Goal: Communication & Community: Answer question/provide support

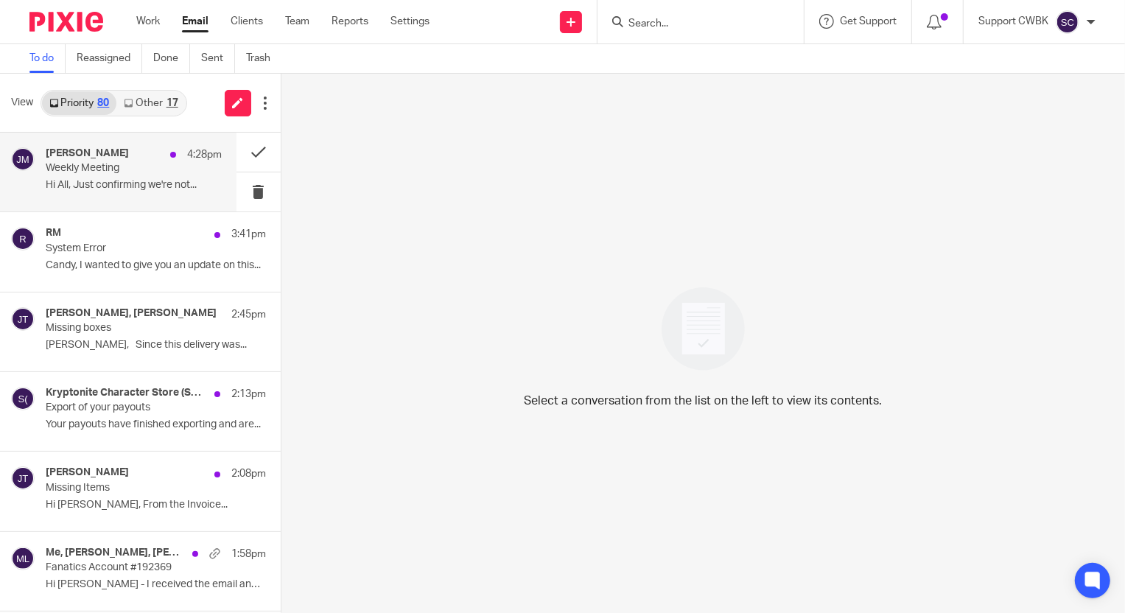
click at [65, 176] on div "[PERSON_NAME] 4:28pm Weekly Meeting Hi All, Just confirming we're not..." at bounding box center [134, 171] width 176 height 49
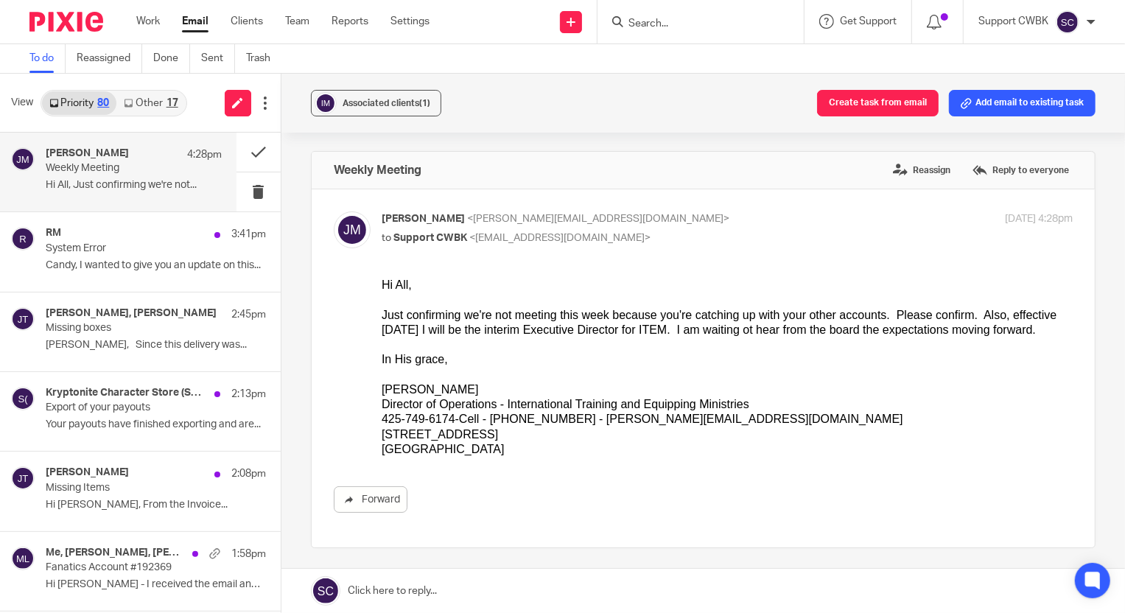
click at [391, 589] on link at bounding box center [704, 591] width 844 height 44
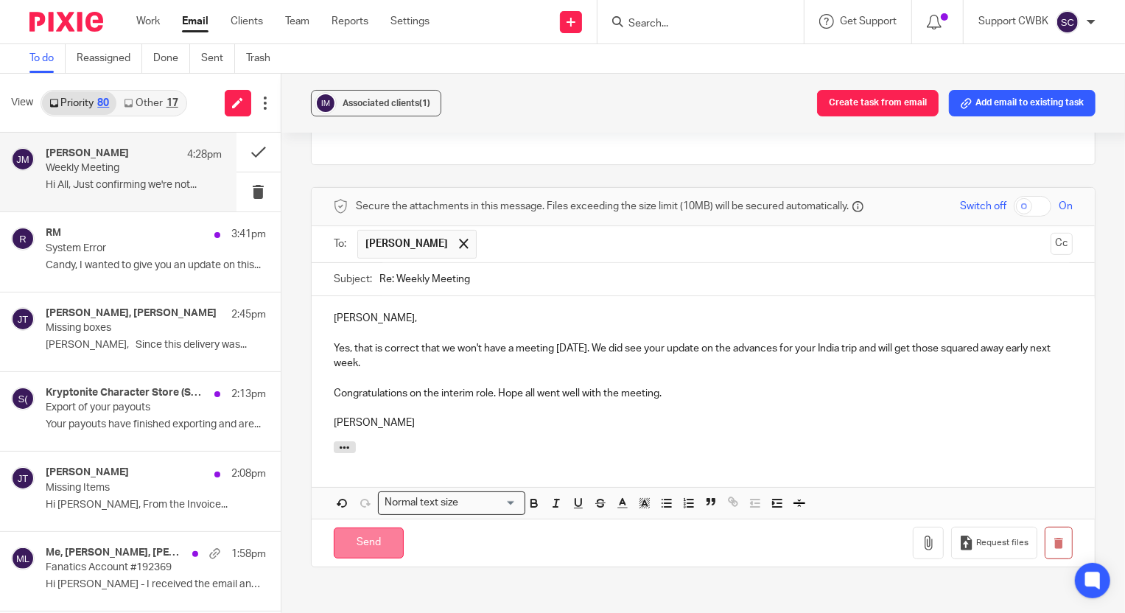
click at [369, 545] on input "Send" at bounding box center [369, 544] width 70 height 32
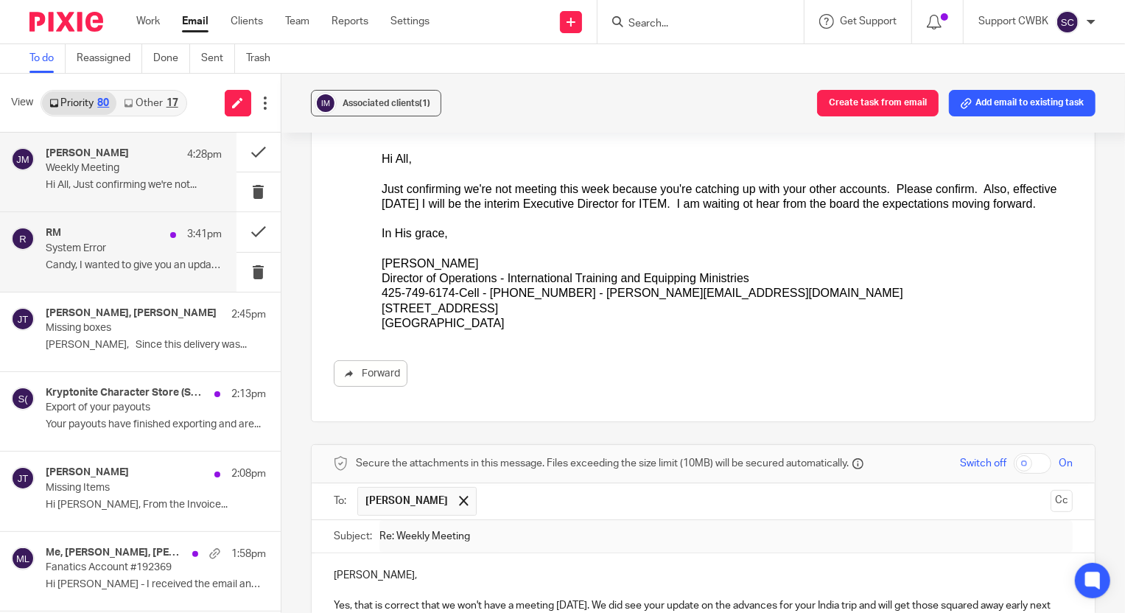
click at [88, 249] on p "System Error" at bounding box center [116, 248] width 141 height 13
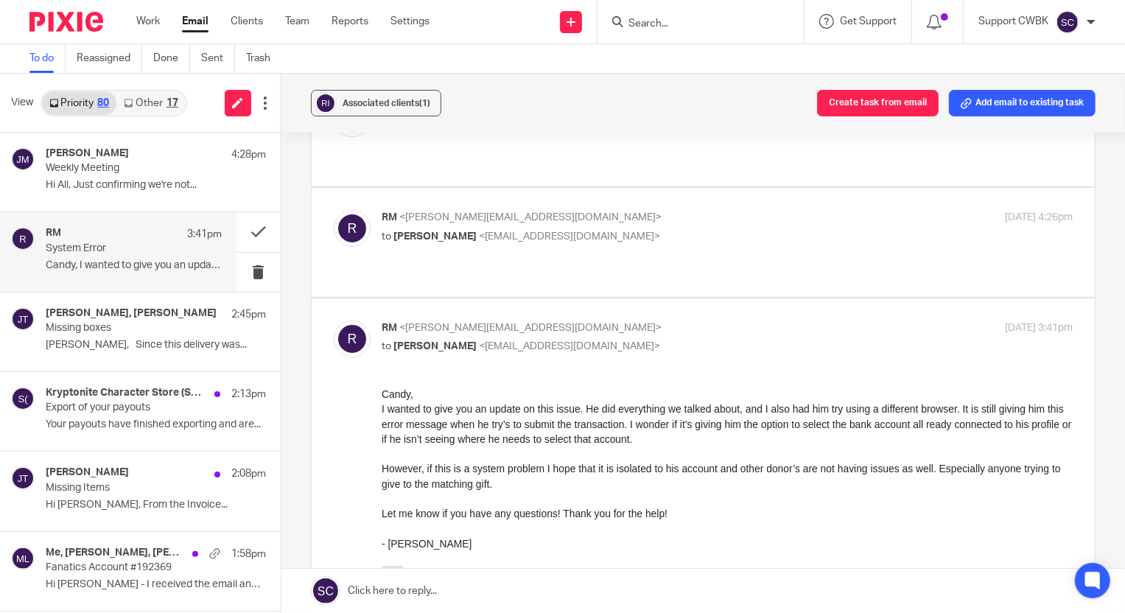
scroll to position [133, 0]
